Goal: Find specific page/section: Find specific page/section

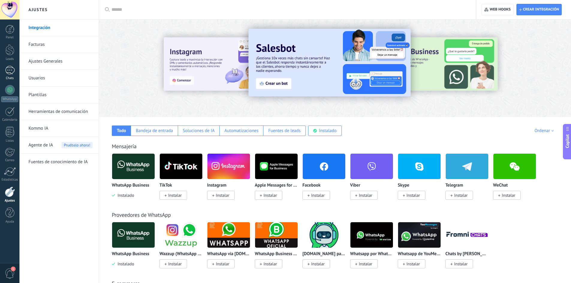
drag, startPoint x: 0, startPoint y: 0, endPoint x: 10, endPoint y: 70, distance: 71.0
click at [6, 70] on div at bounding box center [10, 70] width 10 height 9
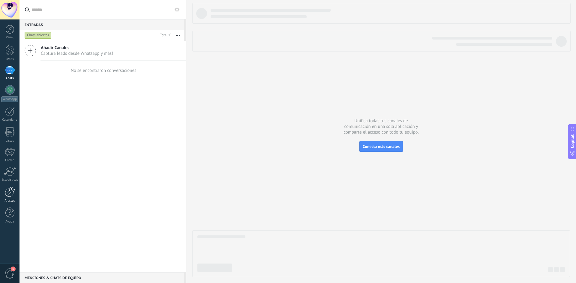
click at [12, 200] on div "Ajustes" at bounding box center [9, 201] width 17 height 4
